Goal: Task Accomplishment & Management: Use online tool/utility

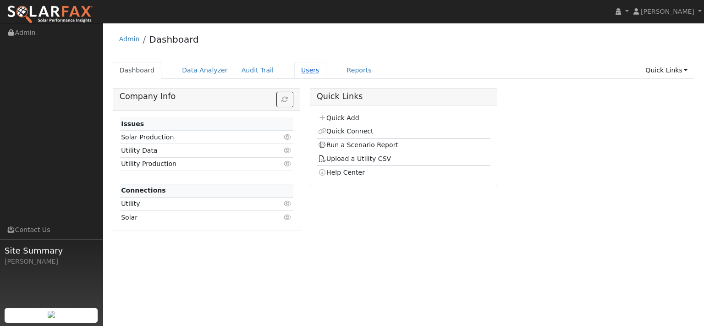
click at [327, 78] on link "Users" at bounding box center [310, 70] width 32 height 17
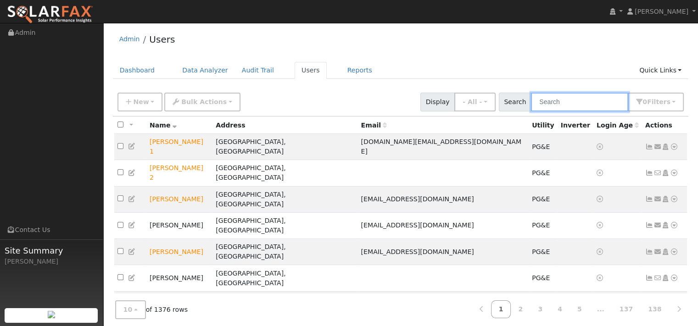
click at [553, 109] on input "text" at bounding box center [579, 102] width 97 height 19
paste input "Cody Hazeltine"
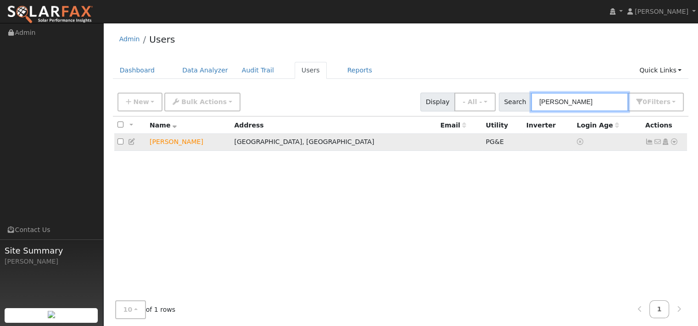
type input "Cody Hazeltine"
click at [670, 145] on icon at bounding box center [674, 142] width 8 height 6
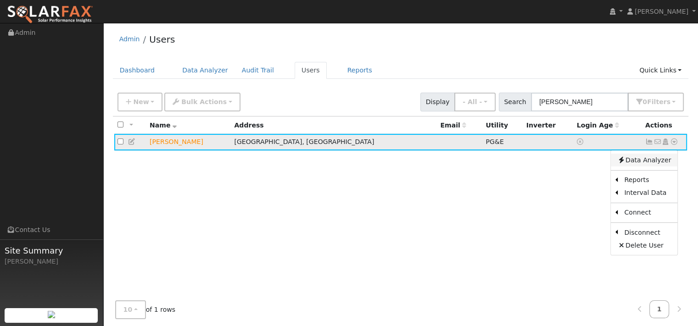
click at [646, 166] on link "Data Analyzer" at bounding box center [643, 160] width 66 height 13
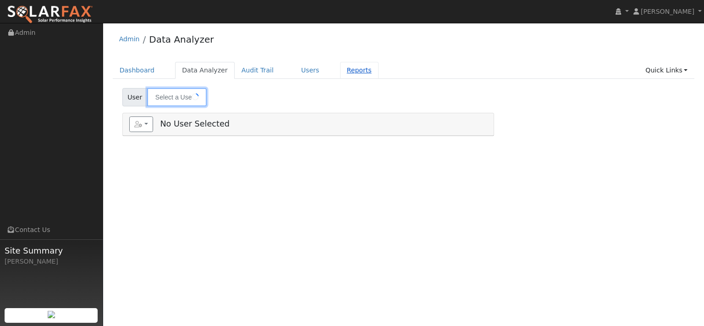
type input "[PERSON_NAME]"
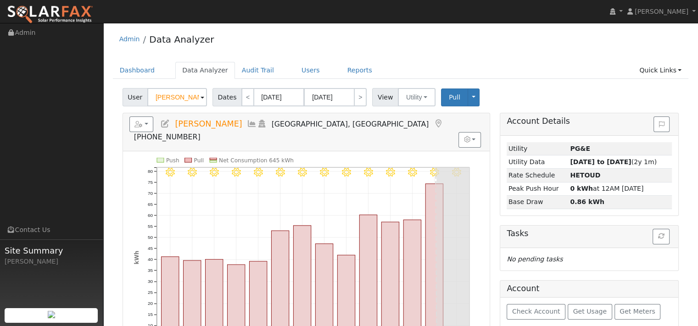
click at [429, 60] on div "Admin Data Analyzer Dashboard Data Analyzer Audit Trail Users Reports Quick Lin…" at bounding box center [400, 260] width 585 height 464
click at [143, 127] on icon "button" at bounding box center [138, 124] width 8 height 6
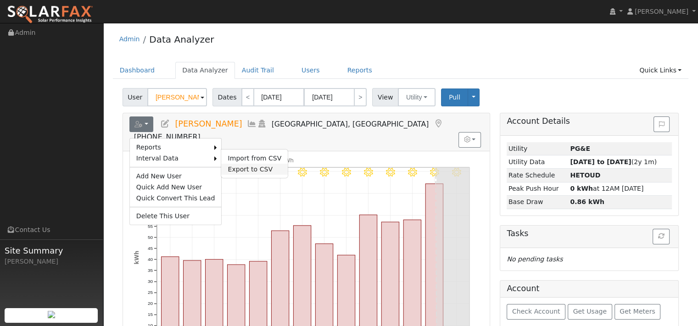
click at [270, 175] on link "Export to CSV" at bounding box center [254, 169] width 66 height 11
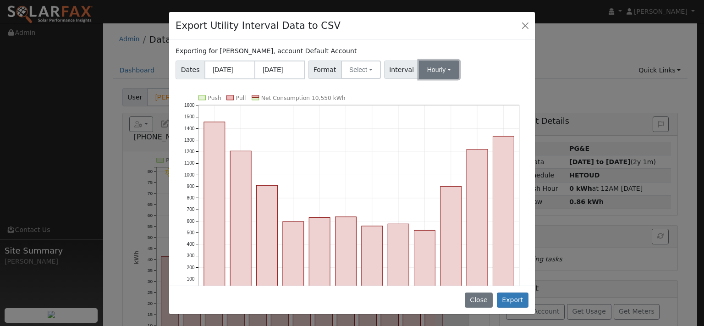
click at [460, 79] on button "Hourly" at bounding box center [439, 70] width 40 height 18
click at [463, 96] on link "15 Minute" at bounding box center [456, 89] width 64 height 13
click at [381, 79] on button "Select" at bounding box center [361, 70] width 40 height 18
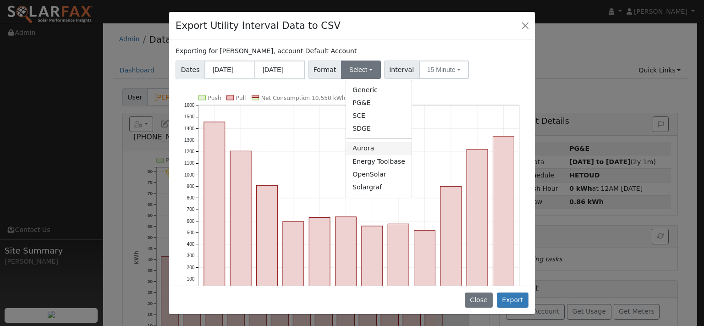
click at [378, 155] on link "Aurora" at bounding box center [379, 148] width 66 height 13
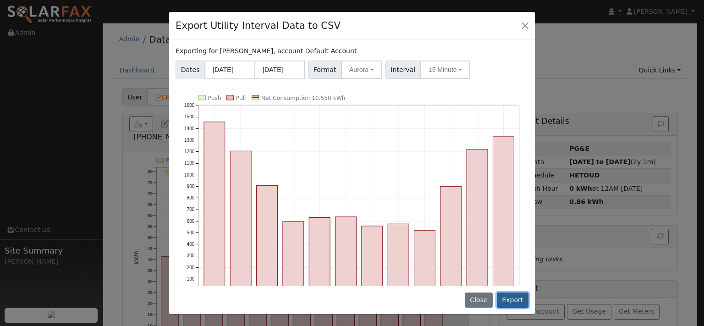
click at [504, 295] on button "Export" at bounding box center [513, 301] width 32 height 16
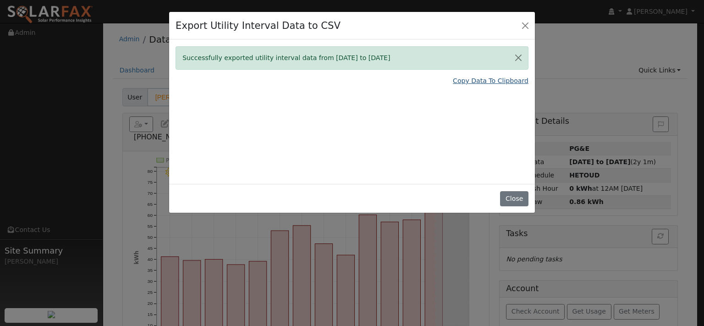
click at [471, 86] on link "Copy Data To Clipboard" at bounding box center [491, 81] width 76 height 10
click at [523, 31] on button "Close" at bounding box center [525, 25] width 13 height 13
